Goal: Complete application form

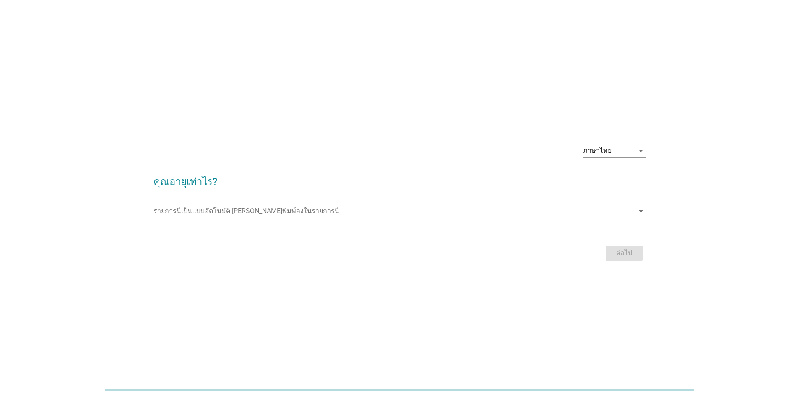
click at [178, 207] on input "รายการนี้เป็นแบบอัตโนมัติ คุณสามารถพิมพ์ลงในรายการนี้" at bounding box center [394, 210] width 481 height 13
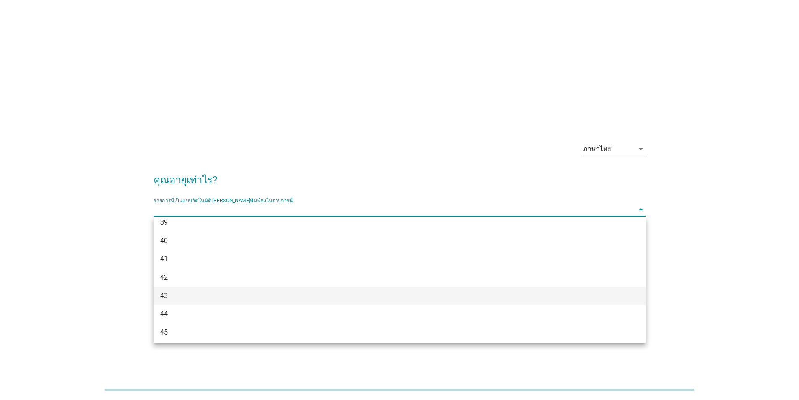
scroll to position [378, 0]
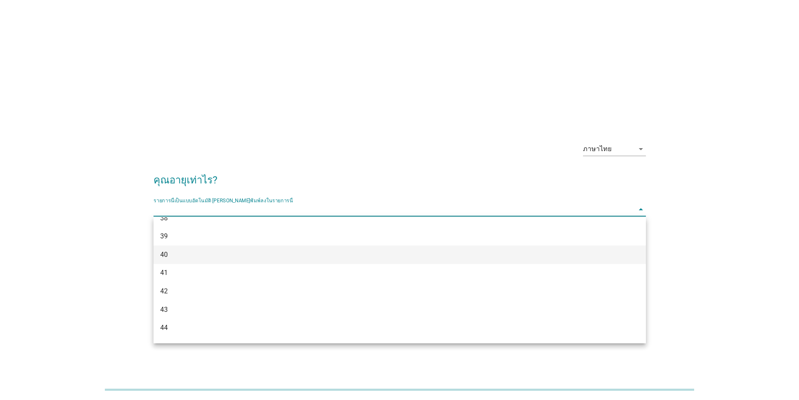
click at [166, 259] on div "40" at bounding box center [379, 255] width 439 height 10
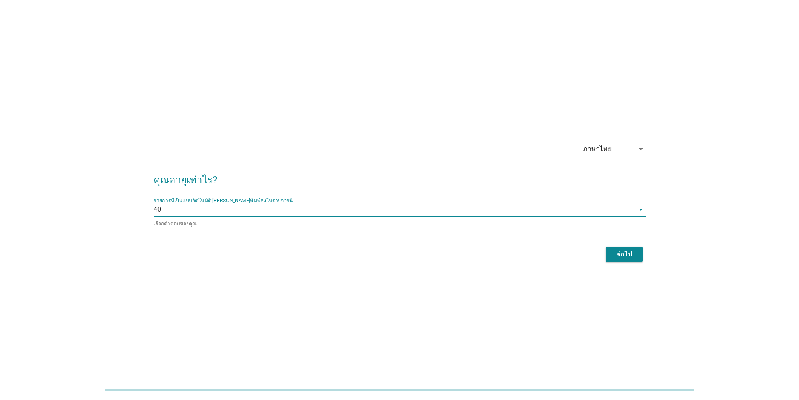
click at [631, 258] on div "ต่อไป" at bounding box center [624, 254] width 23 height 10
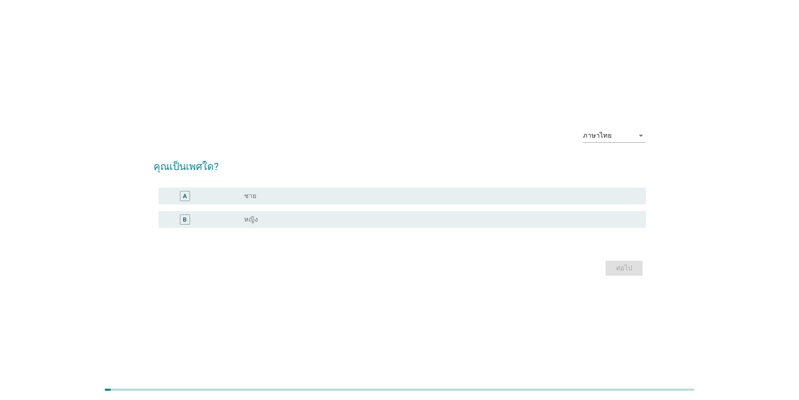
click at [183, 198] on div "A" at bounding box center [185, 195] width 4 height 9
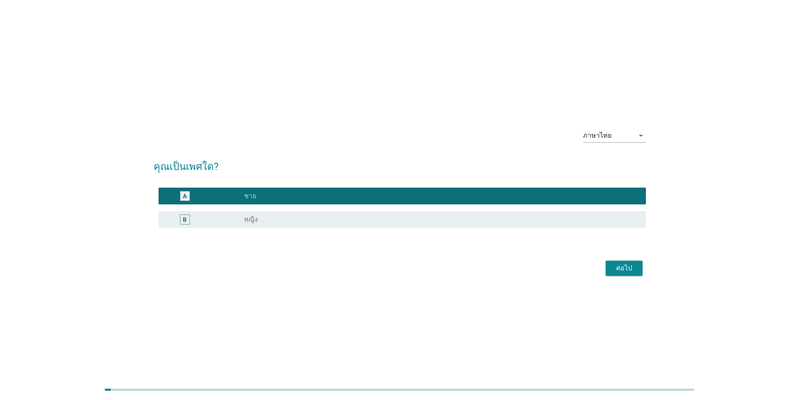
click at [644, 271] on div "ต่อไป" at bounding box center [400, 268] width 493 height 20
click at [632, 270] on div "ต่อไป" at bounding box center [624, 268] width 23 height 10
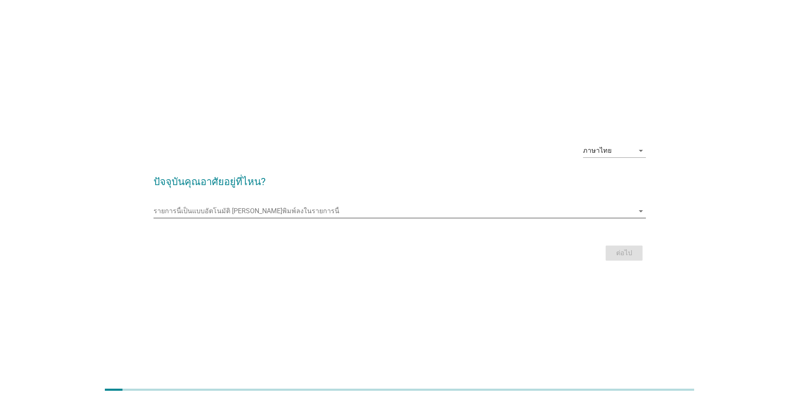
click at [352, 214] on input "รายการนี้เป็นแบบอัตโนมัติ คุณสามารถพิมพ์ลงในรายการนี้" at bounding box center [394, 210] width 481 height 13
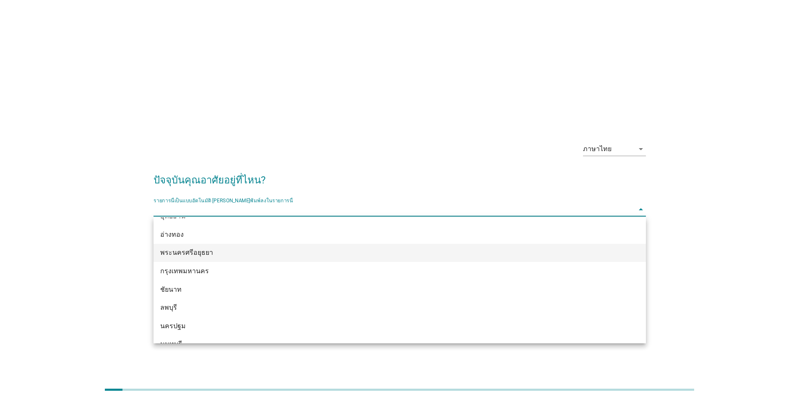
scroll to position [671, 0]
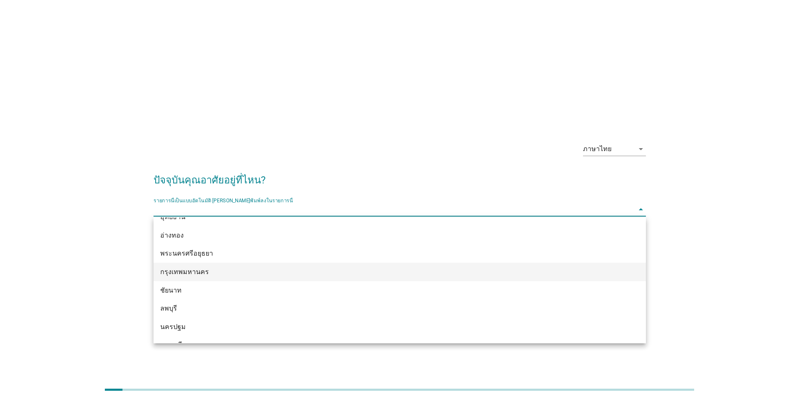
click at [214, 272] on div "กรุงเทพมหานคร" at bounding box center [379, 272] width 439 height 10
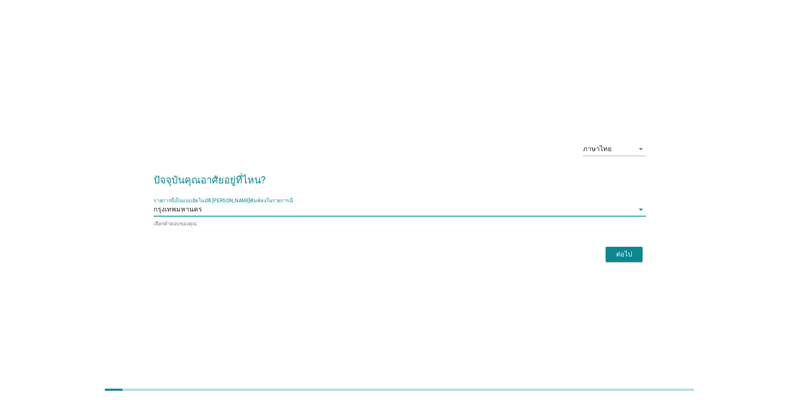
click at [610, 256] on button "ต่อไป" at bounding box center [624, 254] width 37 height 15
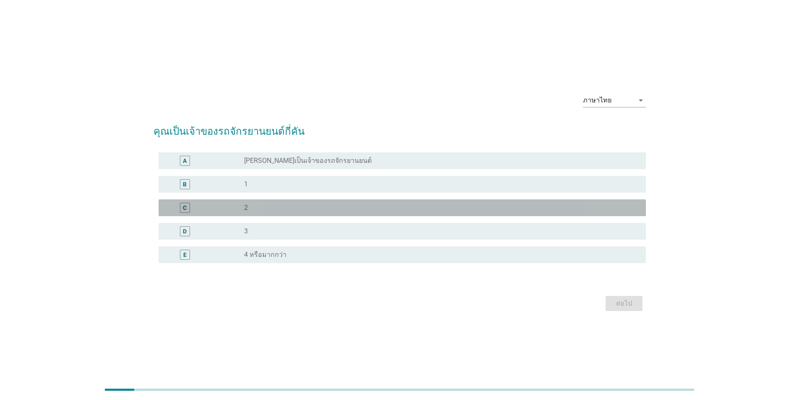
click at [188, 209] on div "C" at bounding box center [185, 208] width 10 height 10
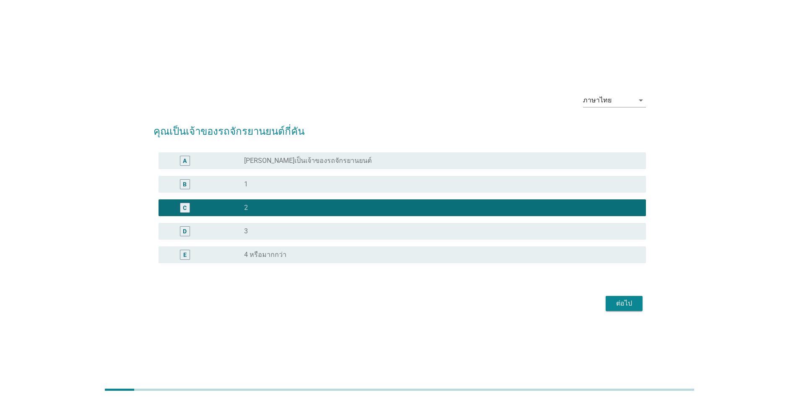
click at [618, 304] on div "ต่อไป" at bounding box center [624, 303] width 23 height 10
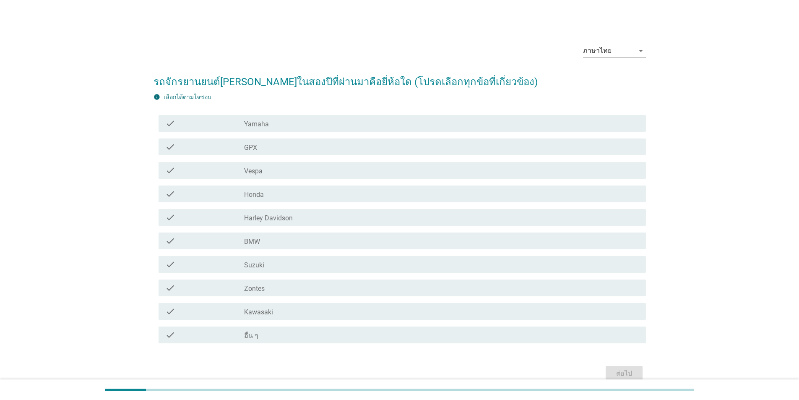
click at [173, 197] on icon "check" at bounding box center [170, 194] width 10 height 10
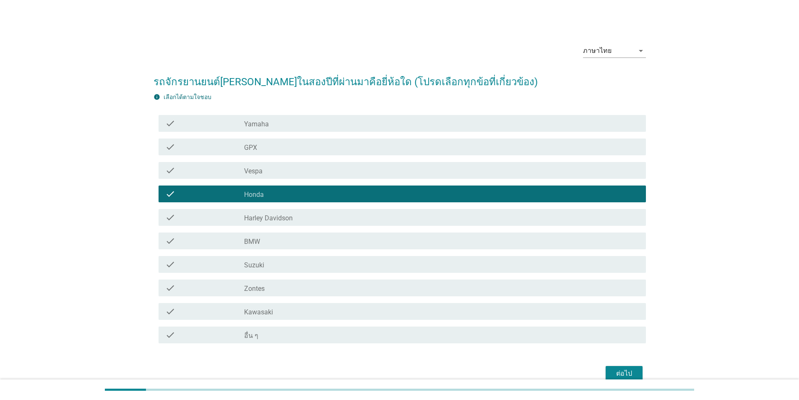
click at [611, 373] on button "ต่อไป" at bounding box center [624, 373] width 37 height 15
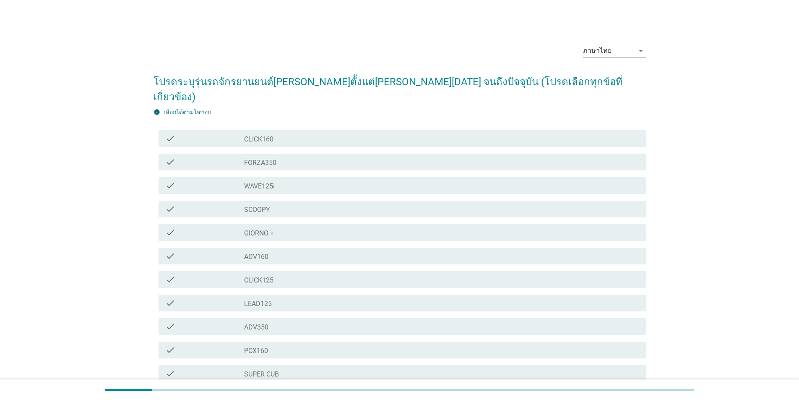
click at [279, 204] on div "check_box_outline_blank SCOOPY" at bounding box center [441, 209] width 395 height 10
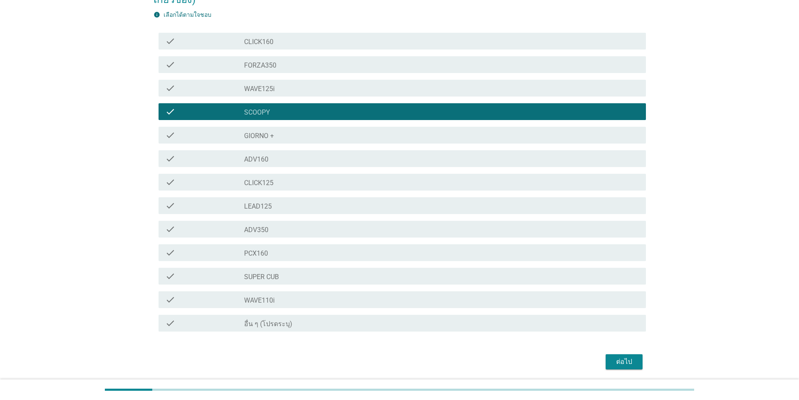
scroll to position [112, 0]
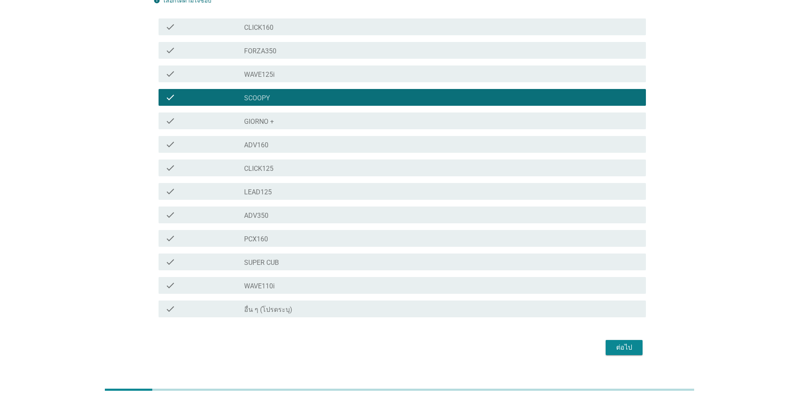
click at [618, 342] on div "ต่อไป" at bounding box center [624, 347] width 23 height 10
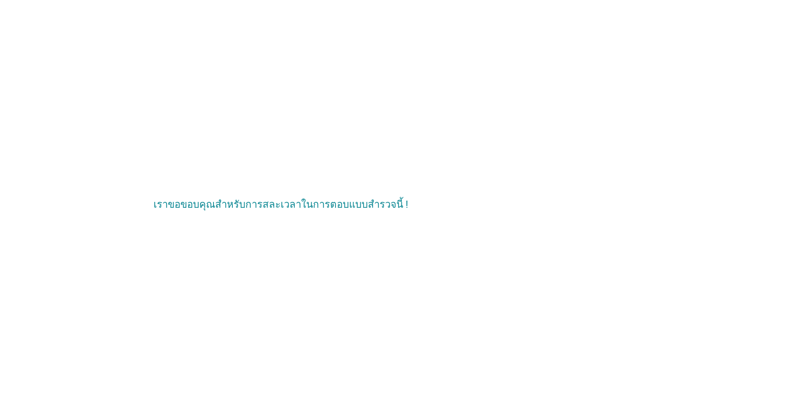
scroll to position [0, 0]
